Goal: Check status

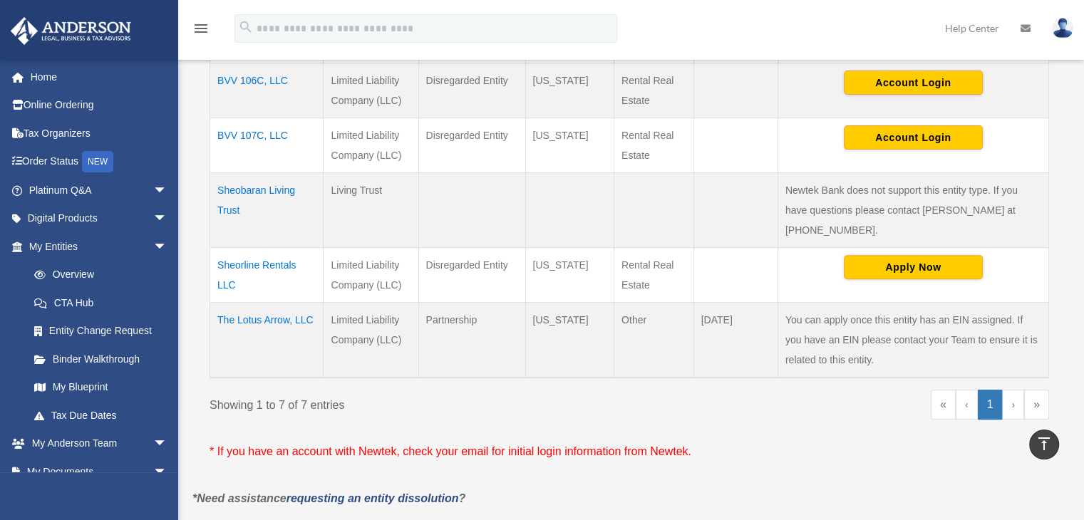
scroll to position [642, 0]
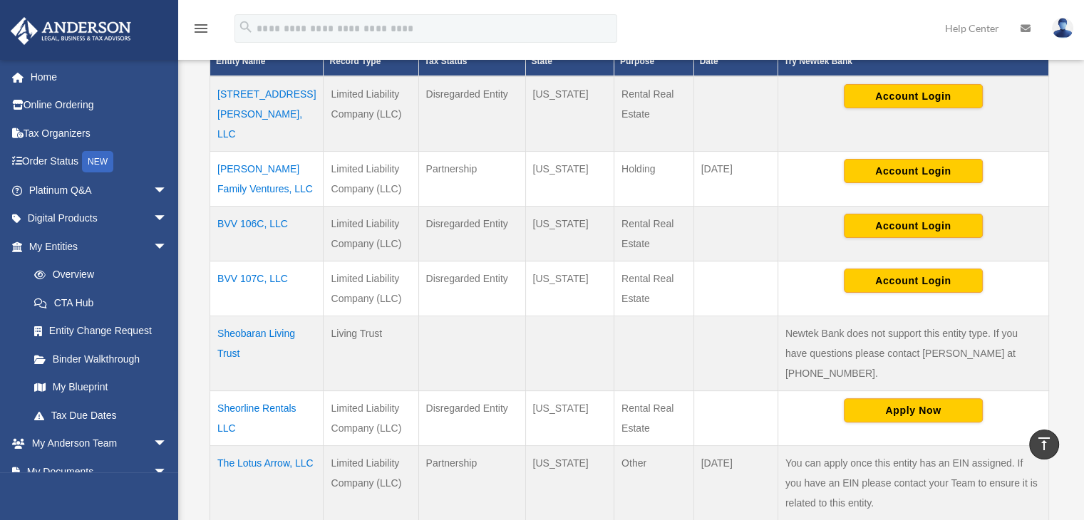
scroll to position [499, 0]
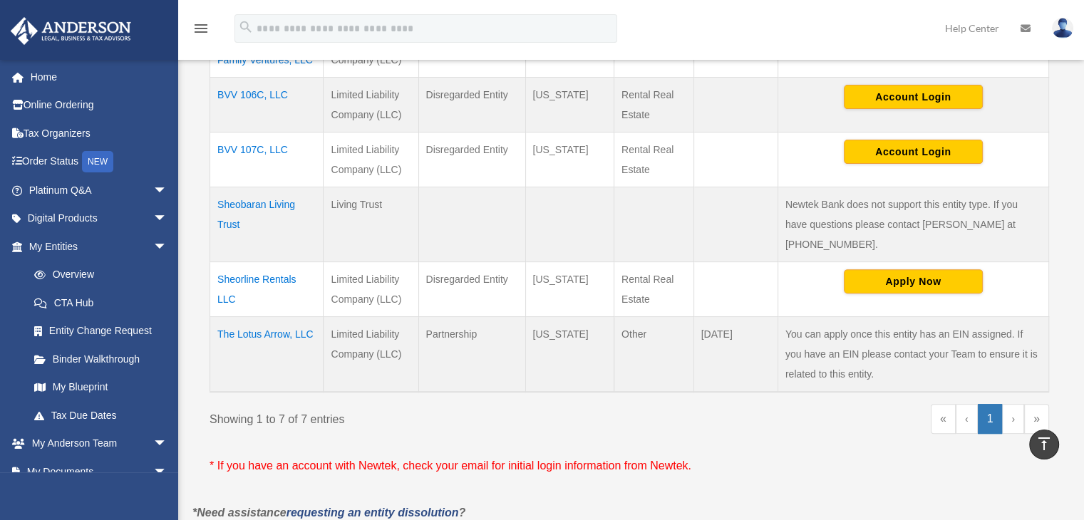
click at [895, 317] on td "You can apply once this entity has an EIN assigned. If you have an EIN please c…" at bounding box center [913, 355] width 271 height 76
